Goal: Information Seeking & Learning: Learn about a topic

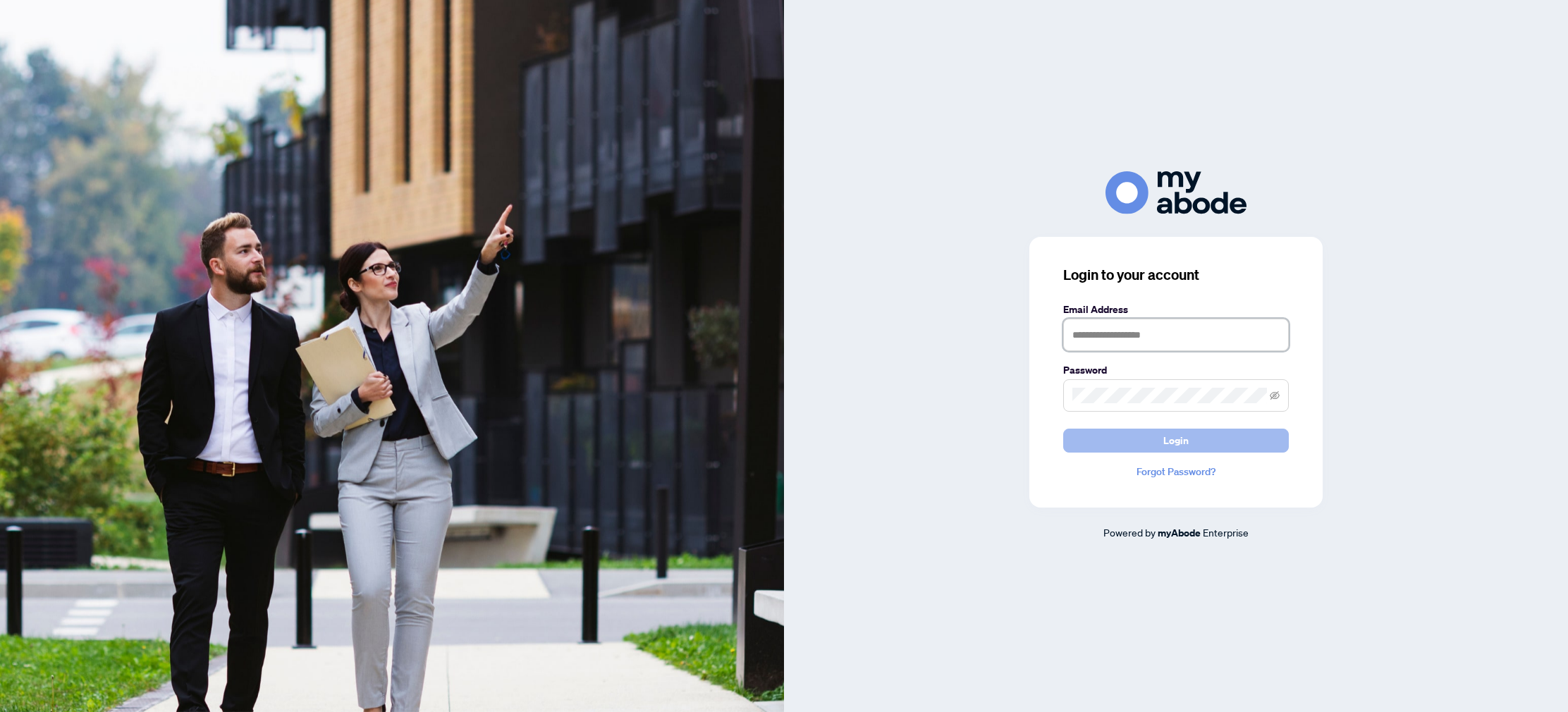
type input "**********"
click at [1172, 436] on span "Login" at bounding box center [1176, 441] width 26 height 23
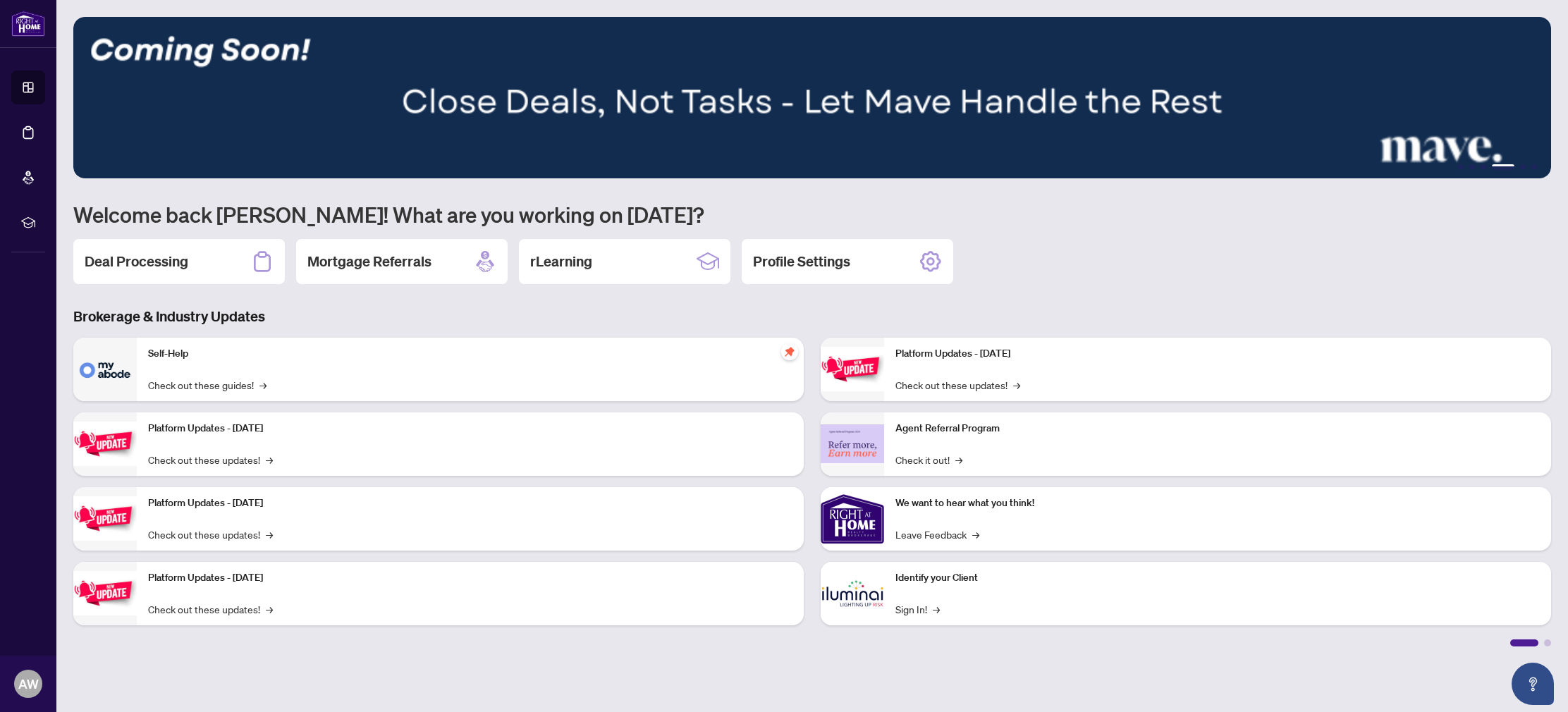
click at [205, 433] on p "Platform Updates - [DATE]" at bounding box center [470, 428] width 645 height 15
click at [183, 459] on link "Check out these updates! →" at bounding box center [210, 459] width 125 height 15
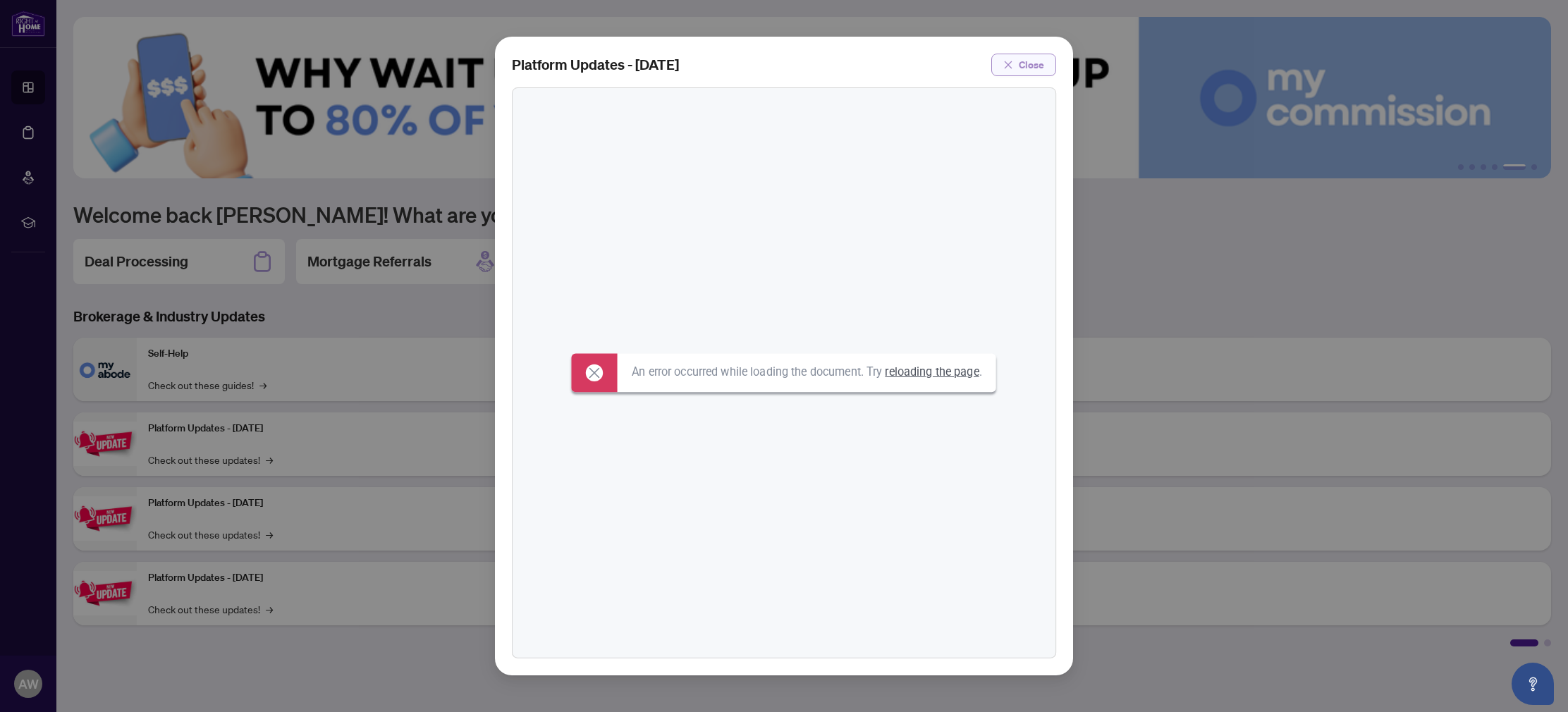
click at [1026, 65] on span "Close" at bounding box center [1031, 65] width 26 height 23
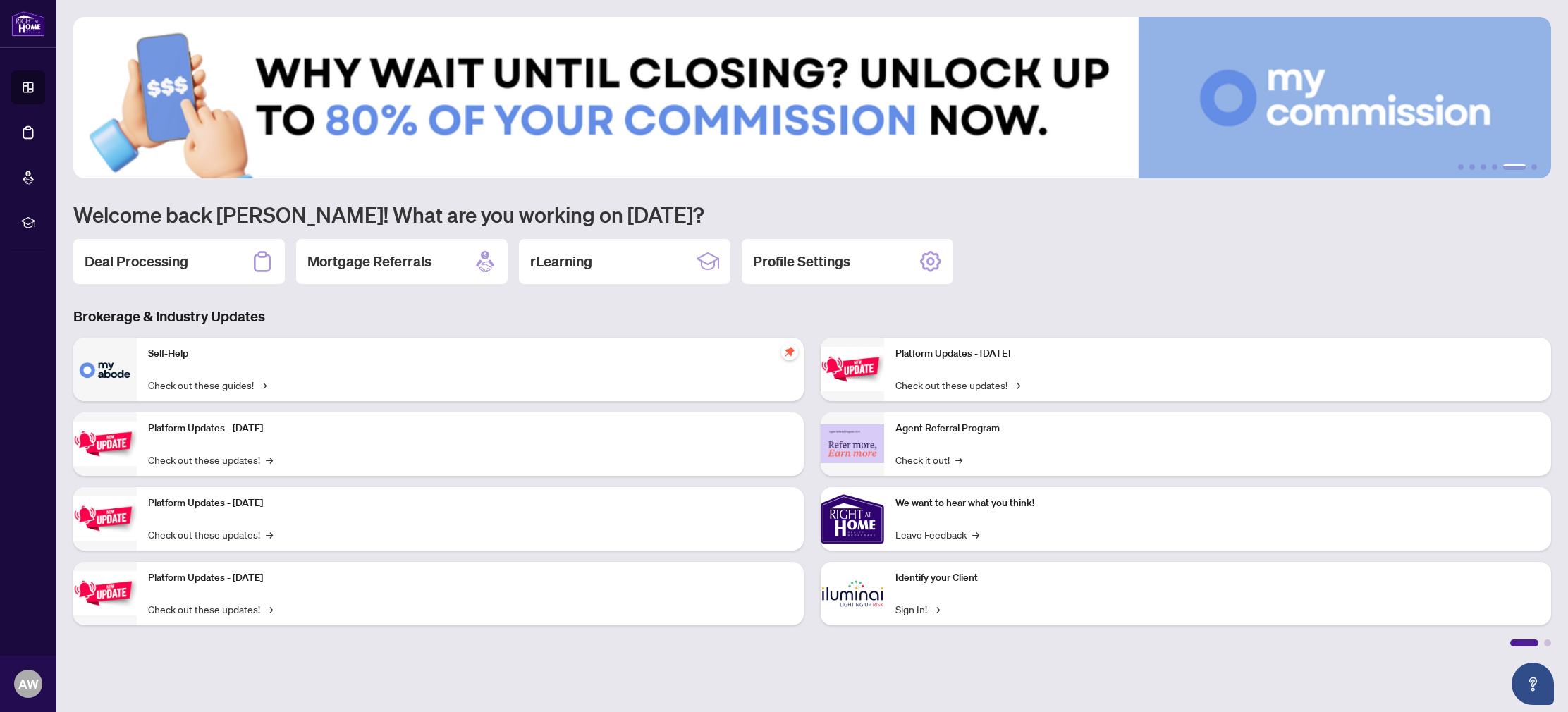
click at [100, 435] on img at bounding box center [105, 444] width 64 height 45
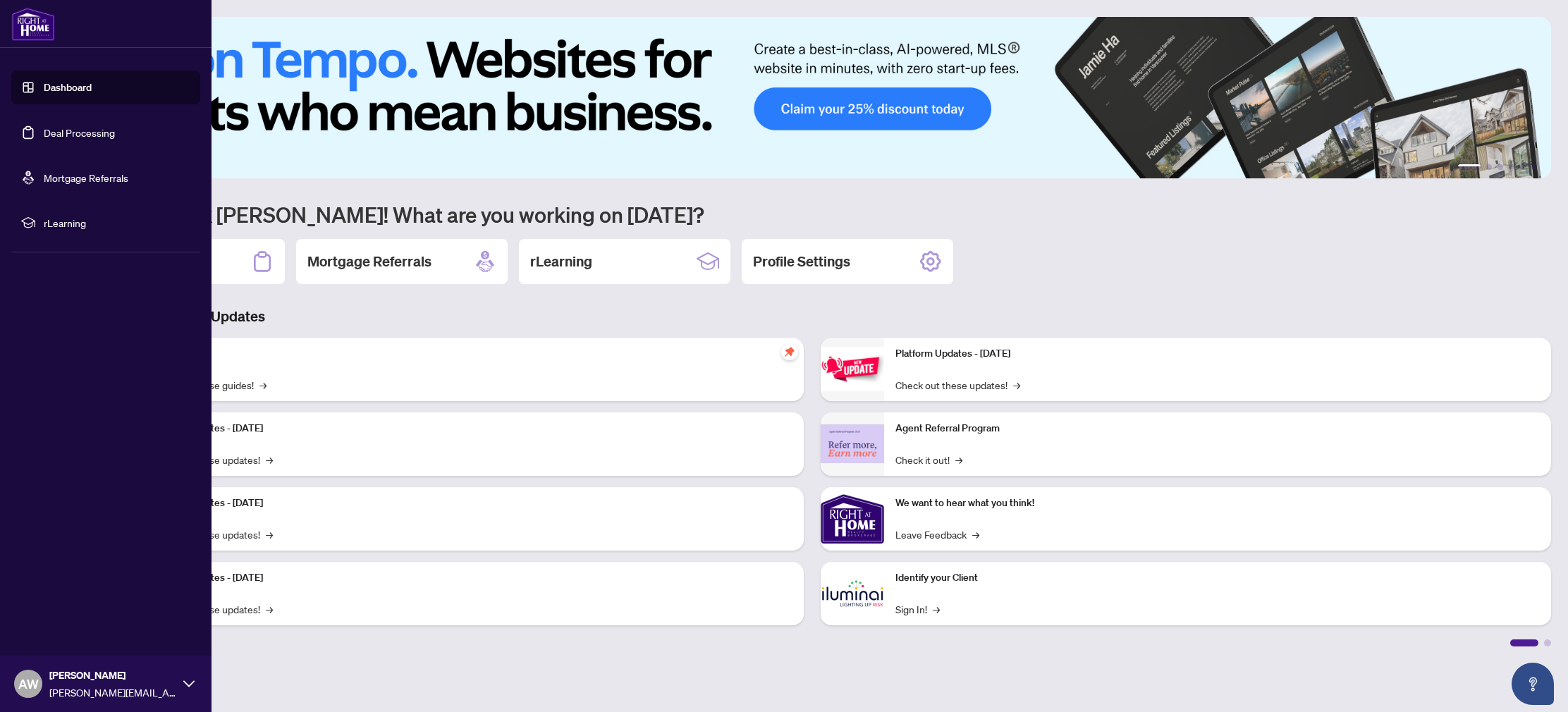
click at [39, 221] on li "rLearning" at bounding box center [106, 223] width 189 height 34
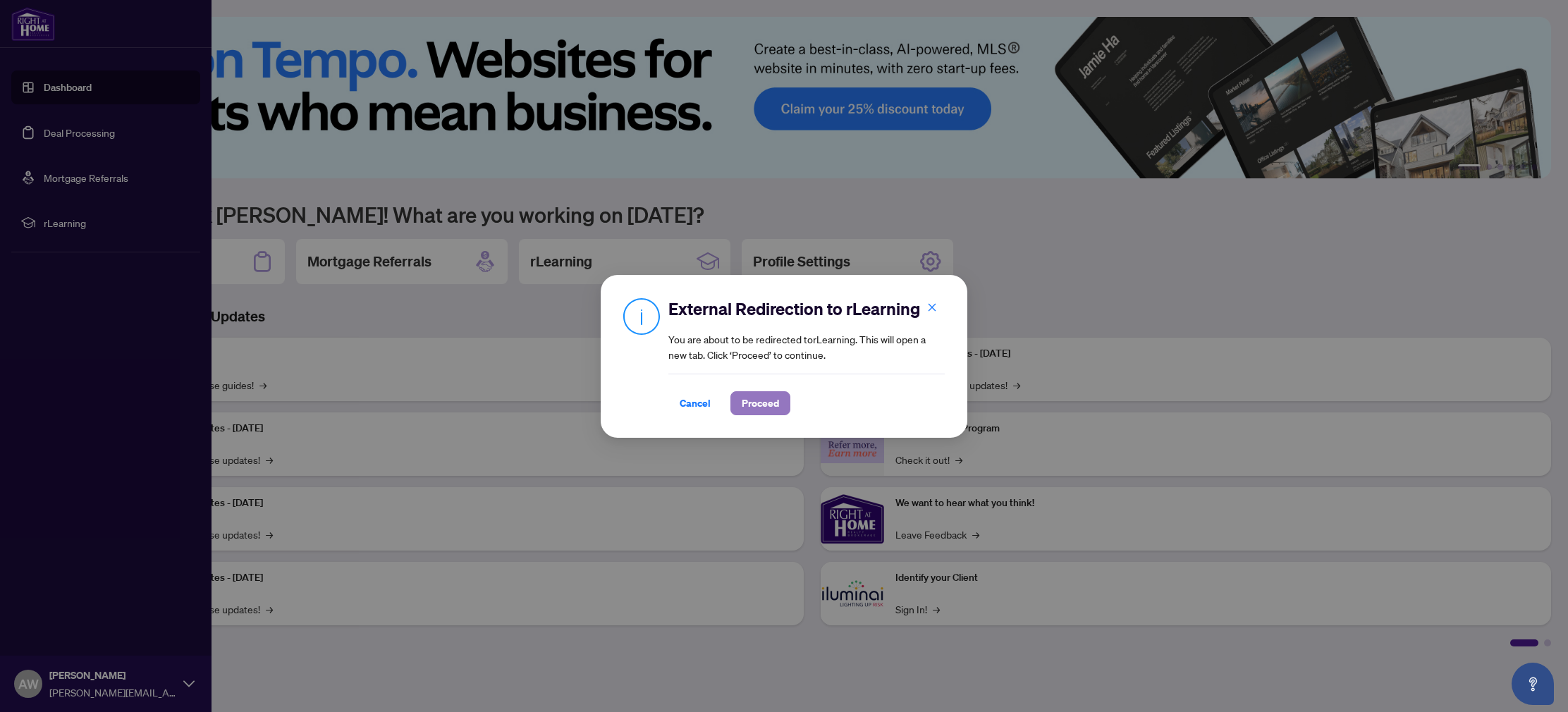
click at [771, 400] on span "Proceed" at bounding box center [760, 403] width 37 height 23
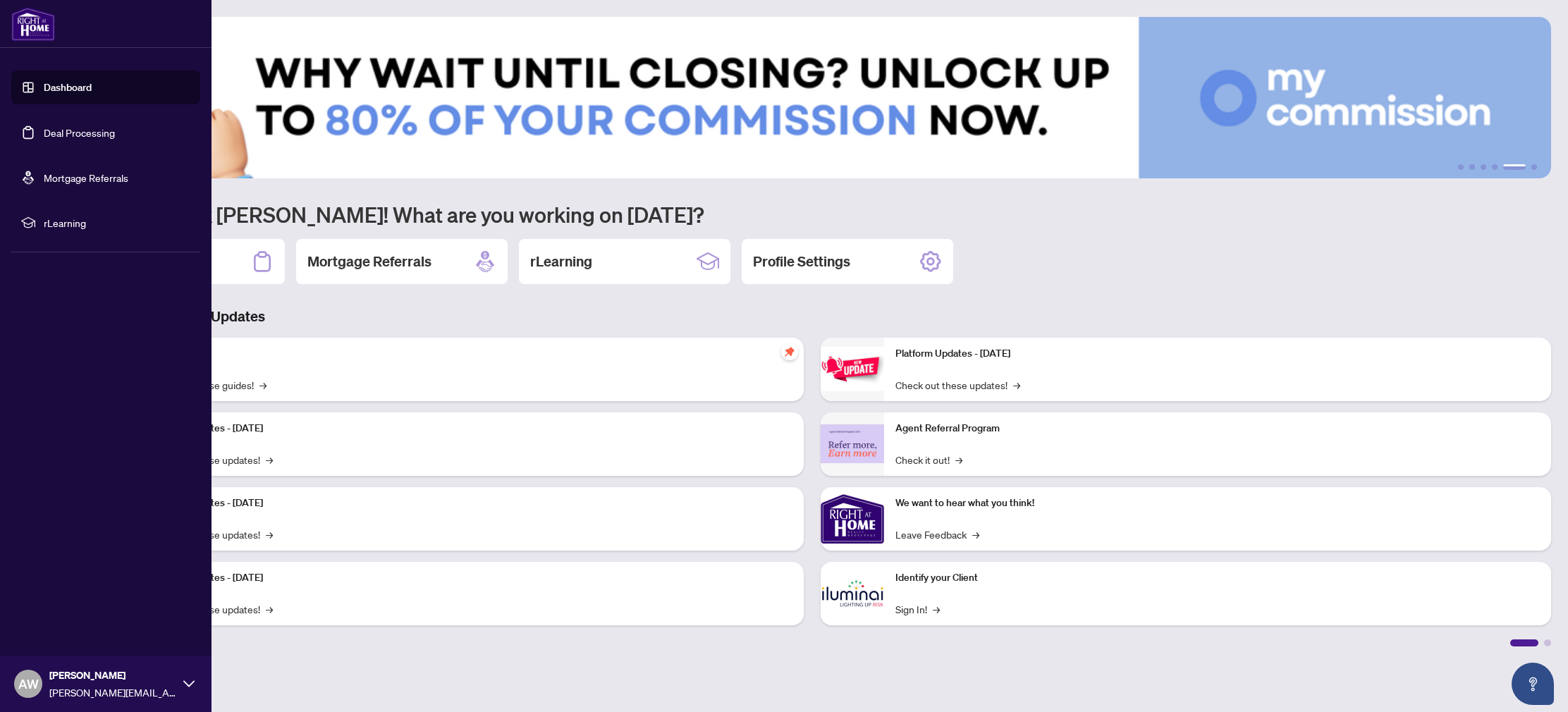
click at [94, 134] on link "Deal Processing" at bounding box center [79, 132] width 71 height 12
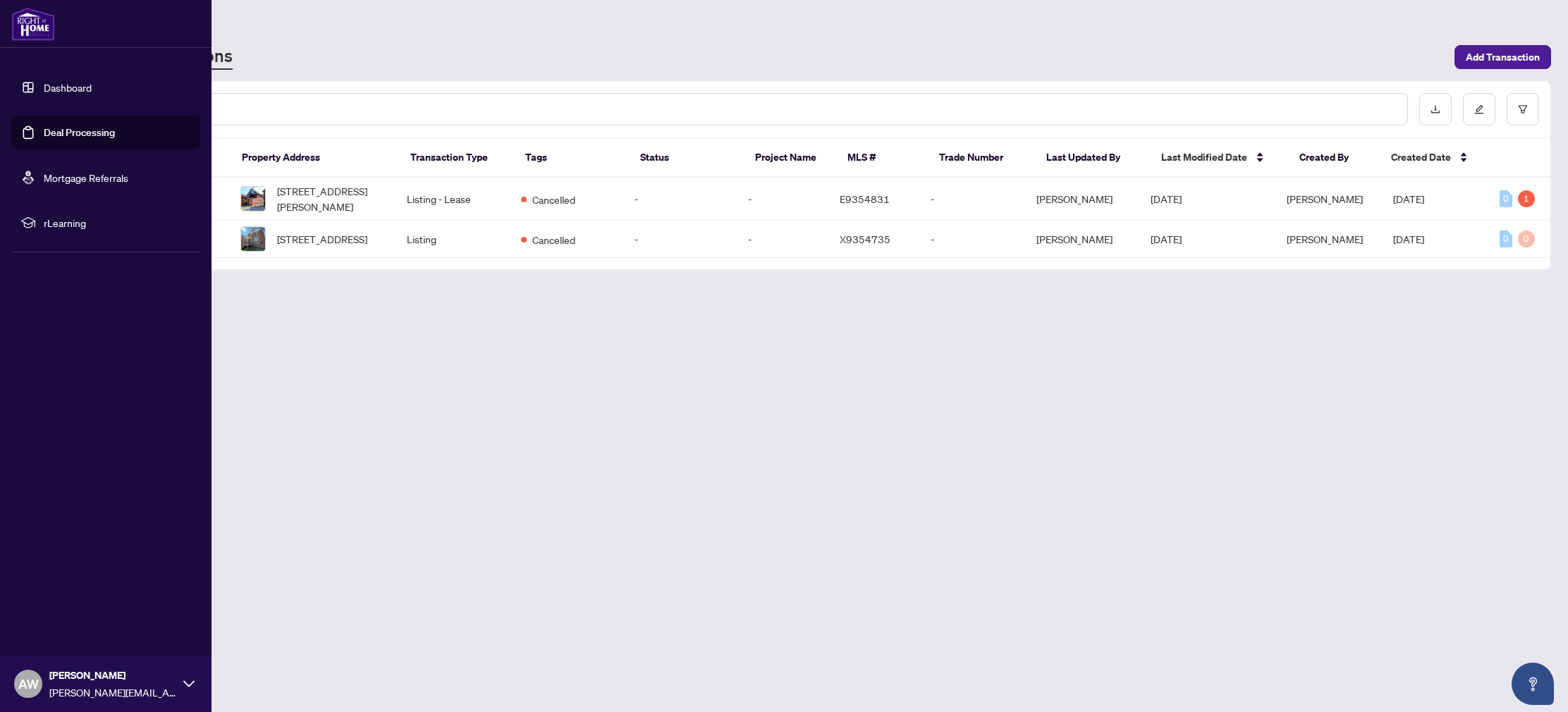
click at [70, 84] on link "Dashboard" at bounding box center [67, 87] width 48 height 12
